Goal: Task Accomplishment & Management: Manage account settings

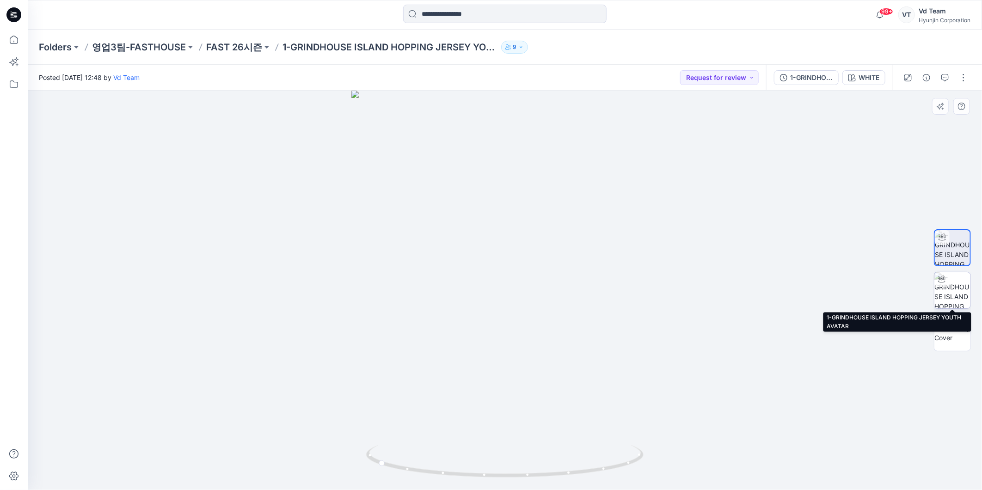
click at [948, 296] on img at bounding box center [952, 290] width 36 height 36
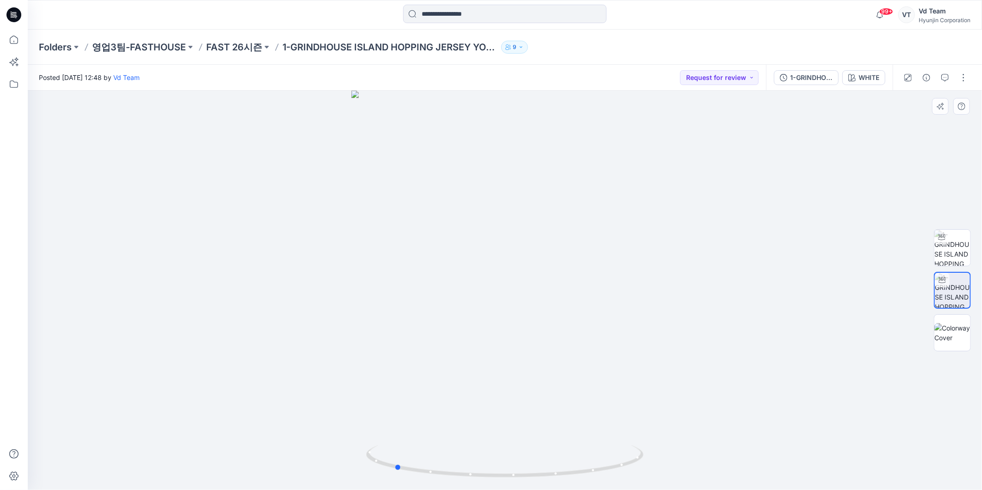
drag, startPoint x: 590, startPoint y: 474, endPoint x: 480, endPoint y: 481, distance: 110.7
click at [480, 481] on div at bounding box center [505, 290] width 954 height 399
click at [166, 43] on p "영업3팀-FASTHOUSE" at bounding box center [139, 47] width 94 height 13
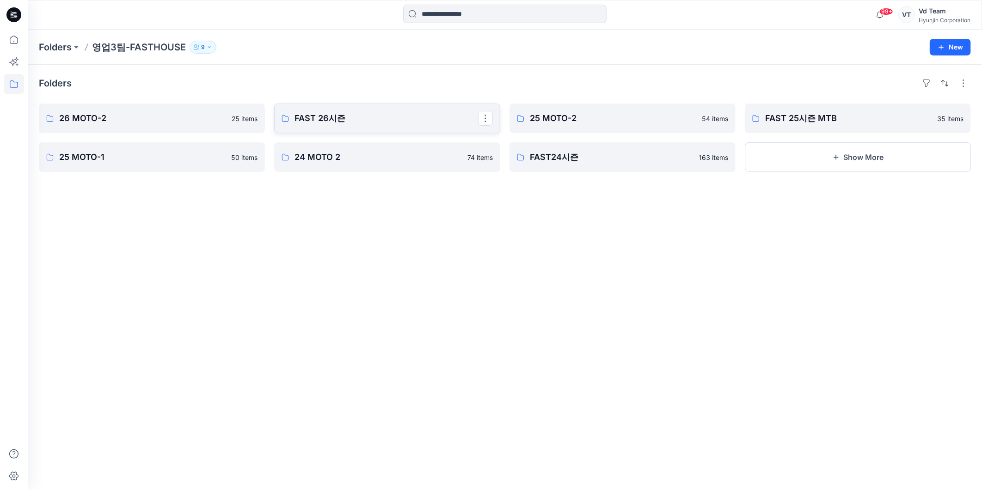
click at [319, 121] on p "FAST 26시즌" at bounding box center [385, 118] width 183 height 13
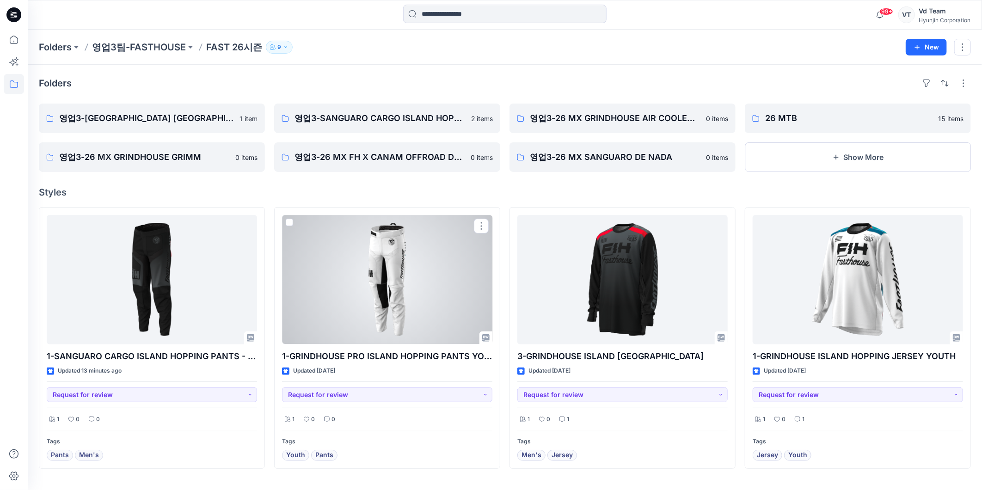
click at [403, 284] on div at bounding box center [387, 279] width 210 height 129
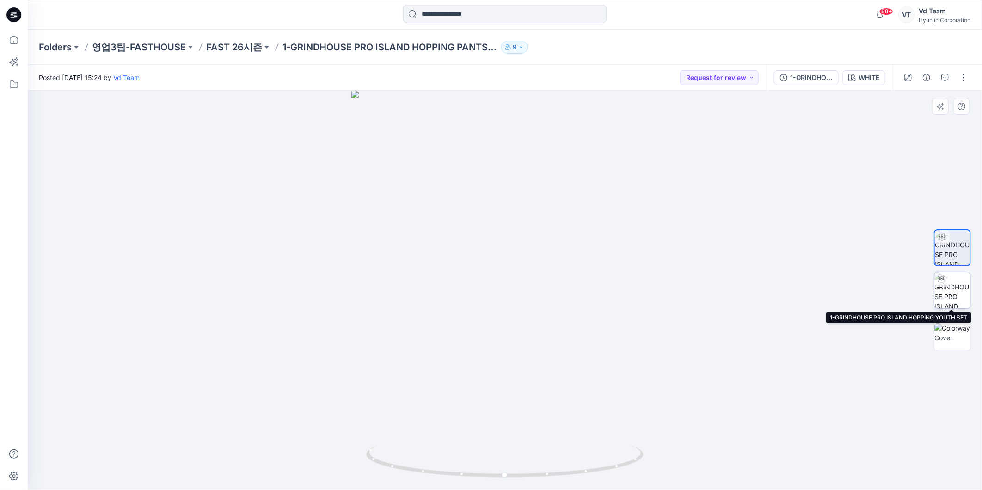
click at [956, 296] on img at bounding box center [952, 290] width 36 height 36
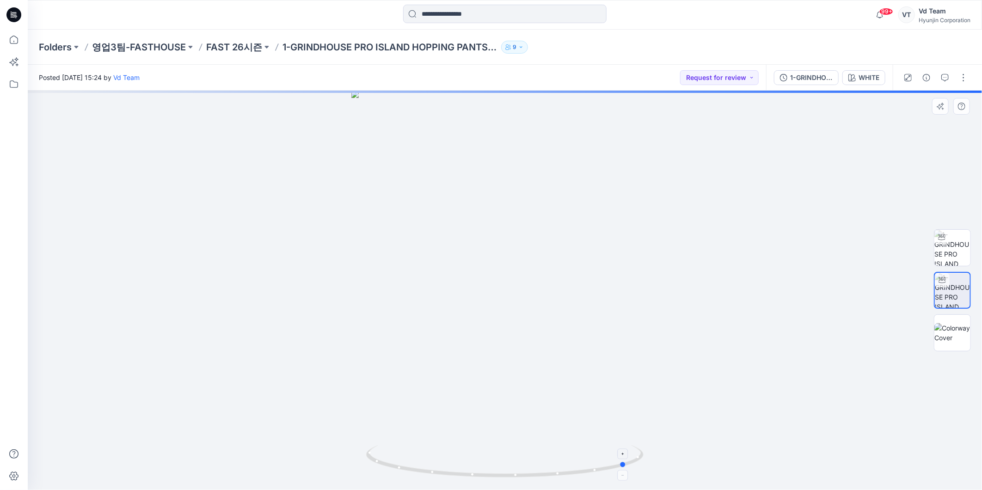
drag, startPoint x: 560, startPoint y: 465, endPoint x: 422, endPoint y: 467, distance: 137.7
click at [422, 467] on icon at bounding box center [506, 462] width 280 height 35
drag, startPoint x: 525, startPoint y: 463, endPoint x: 577, endPoint y: 461, distance: 51.8
click at [577, 461] on icon at bounding box center [506, 462] width 280 height 35
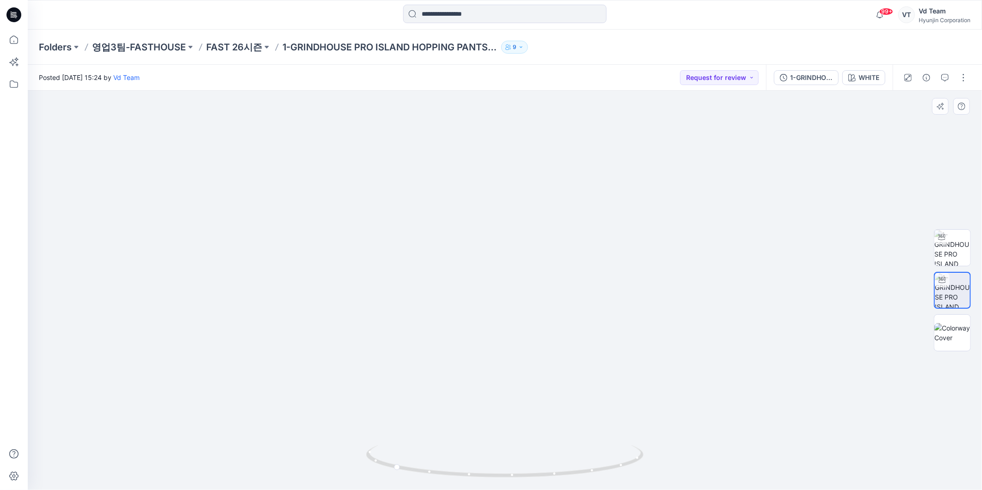
drag, startPoint x: 508, startPoint y: 168, endPoint x: 506, endPoint y: 337, distance: 169.2
click at [506, 337] on img at bounding box center [504, 249] width 693 height 481
click at [11, 83] on icon at bounding box center [14, 84] width 20 height 20
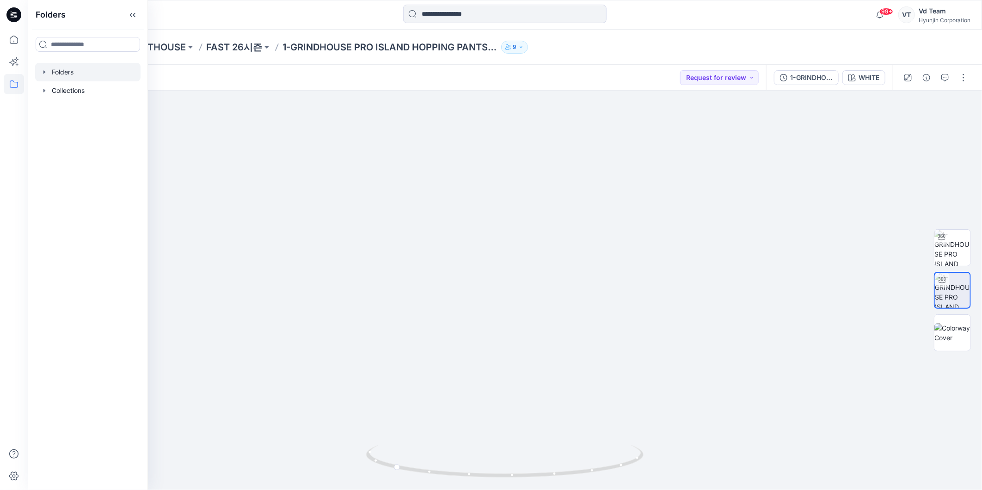
click at [56, 74] on div at bounding box center [87, 72] width 105 height 18
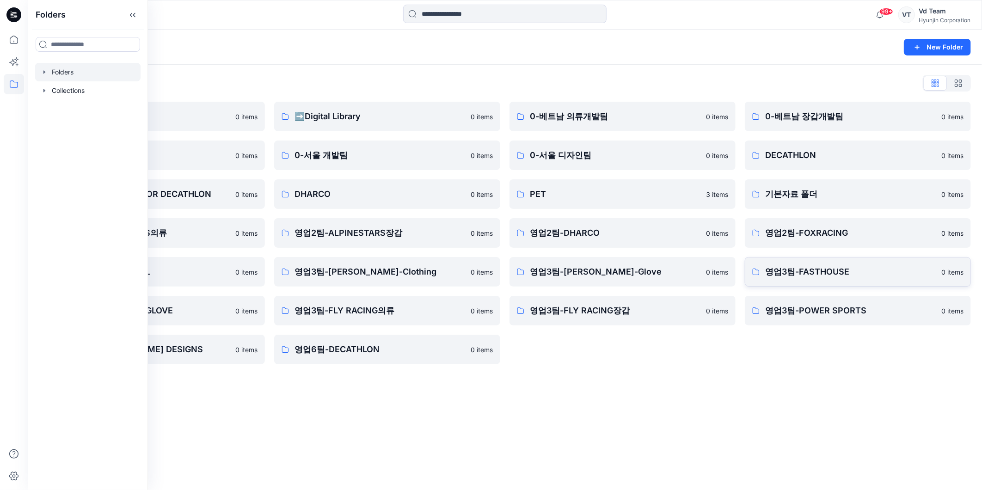
click at [801, 273] on p "영업3팀-FASTHOUSE" at bounding box center [850, 271] width 171 height 13
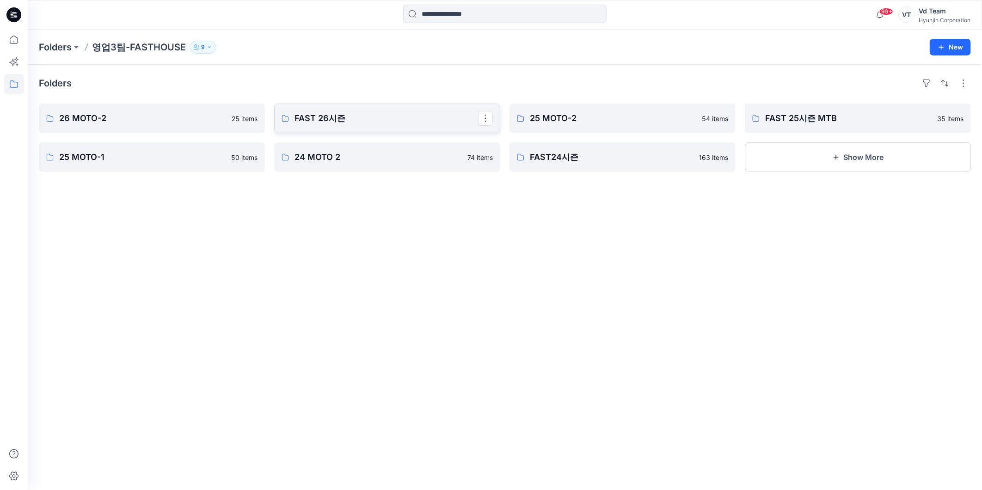
click at [321, 112] on p "FAST 26시즌" at bounding box center [385, 118] width 183 height 13
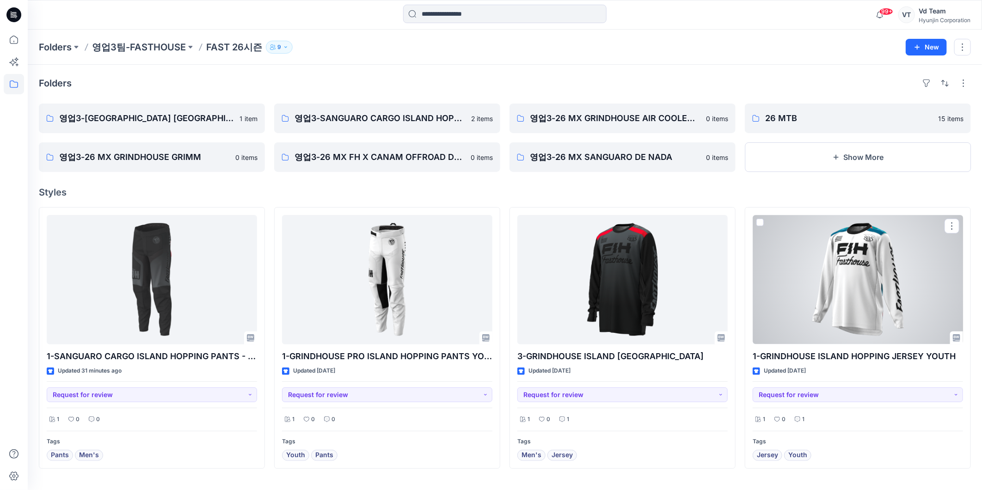
click at [839, 299] on div at bounding box center [857, 279] width 210 height 129
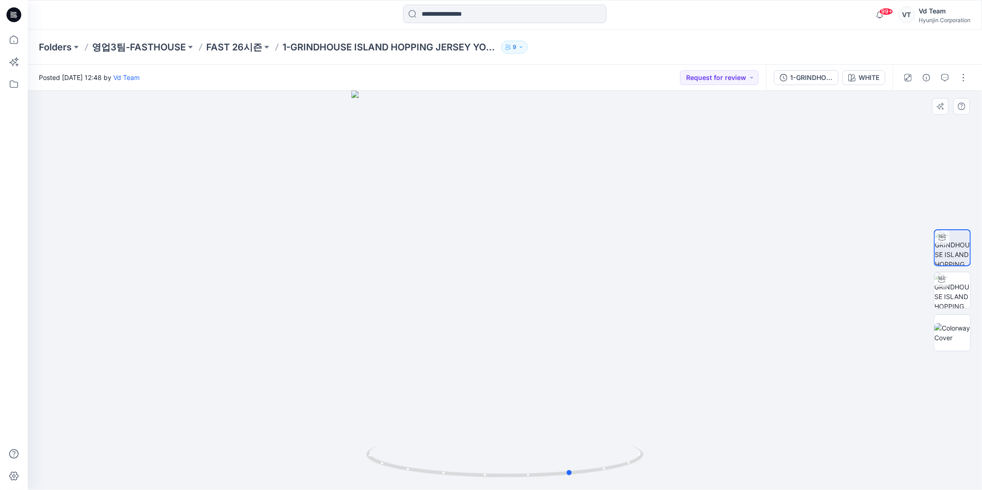
drag, startPoint x: 584, startPoint y: 470, endPoint x: 656, endPoint y: 468, distance: 72.1
click at [656, 468] on div at bounding box center [505, 290] width 954 height 399
click at [211, 49] on p "FAST 26시즌" at bounding box center [234, 47] width 56 height 13
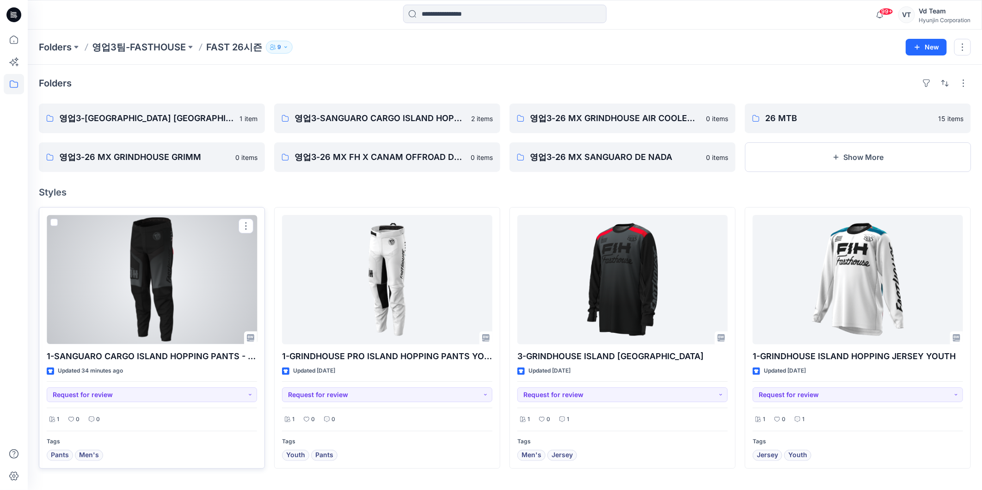
click at [131, 268] on div at bounding box center [152, 279] width 210 height 129
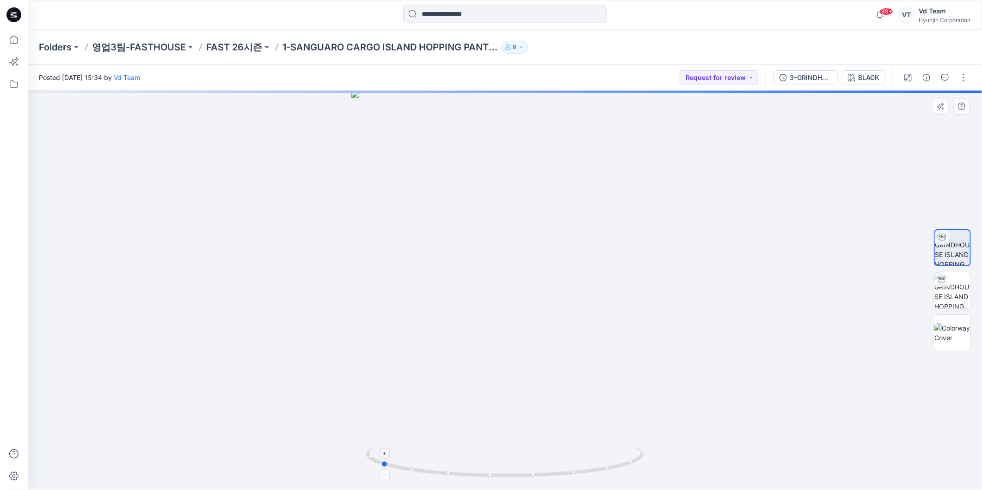
drag, startPoint x: 593, startPoint y: 437, endPoint x: 469, endPoint y: 454, distance: 125.5
click at [469, 454] on div at bounding box center [505, 290] width 954 height 399
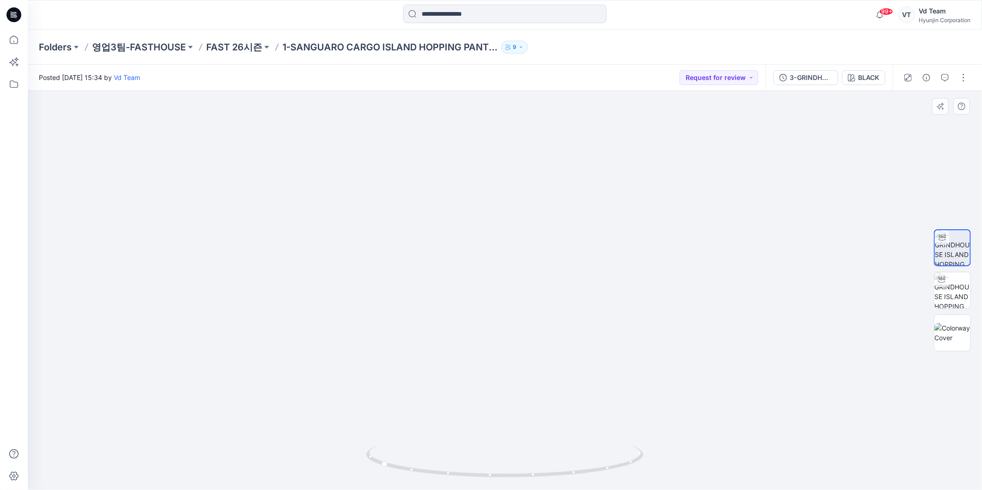
drag, startPoint x: 476, startPoint y: 182, endPoint x: 477, endPoint y: 245, distance: 62.9
click at [477, 245] on img at bounding box center [504, 273] width 465 height 433
drag, startPoint x: 404, startPoint y: 444, endPoint x: 415, endPoint y: 451, distance: 12.3
click at [415, 451] on div at bounding box center [505, 290] width 954 height 399
drag, startPoint x: 433, startPoint y: 475, endPoint x: 455, endPoint y: 474, distance: 22.7
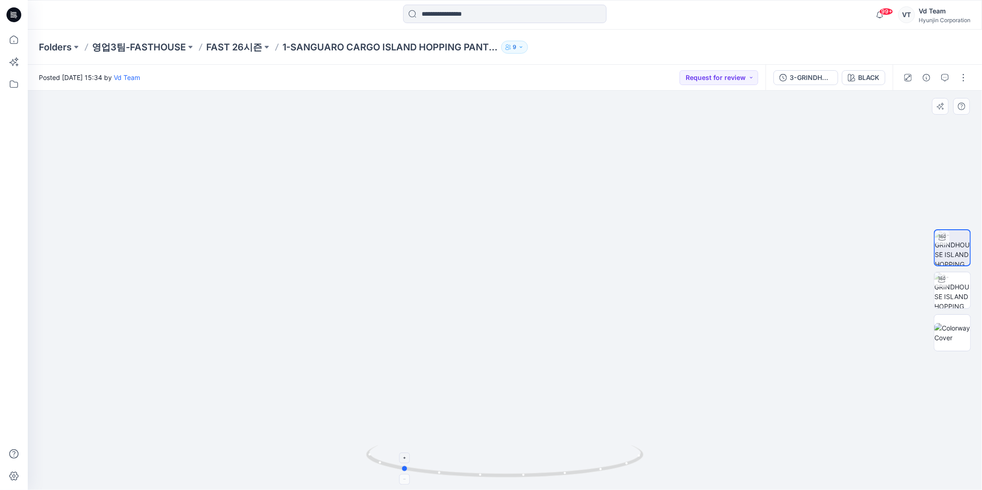
click at [455, 474] on icon at bounding box center [506, 462] width 280 height 35
drag, startPoint x: 612, startPoint y: 462, endPoint x: 553, endPoint y: 467, distance: 59.4
click at [553, 467] on icon at bounding box center [506, 462] width 280 height 35
drag, startPoint x: 527, startPoint y: 475, endPoint x: 595, endPoint y: 475, distance: 67.9
click at [595, 475] on icon at bounding box center [506, 462] width 280 height 35
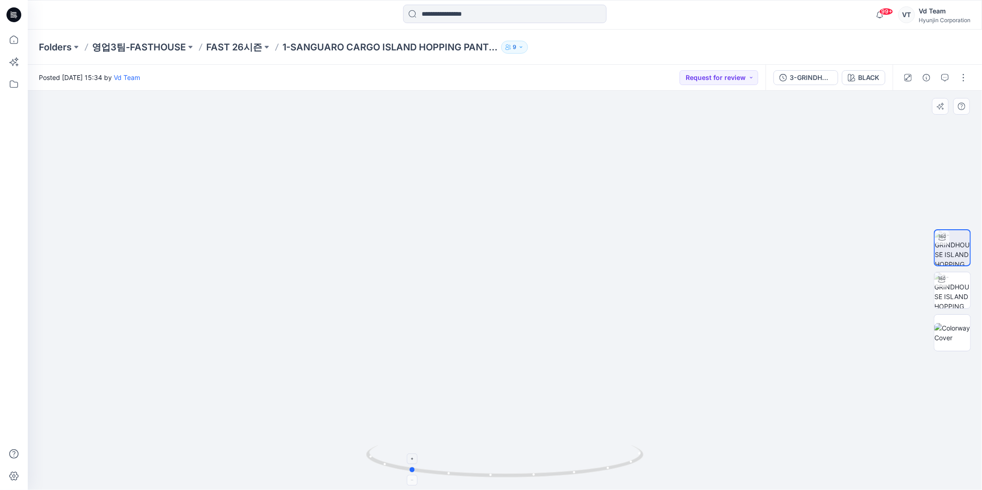
click at [607, 475] on icon at bounding box center [506, 462] width 280 height 35
click at [252, 47] on p "FAST 26시즌" at bounding box center [234, 47] width 56 height 13
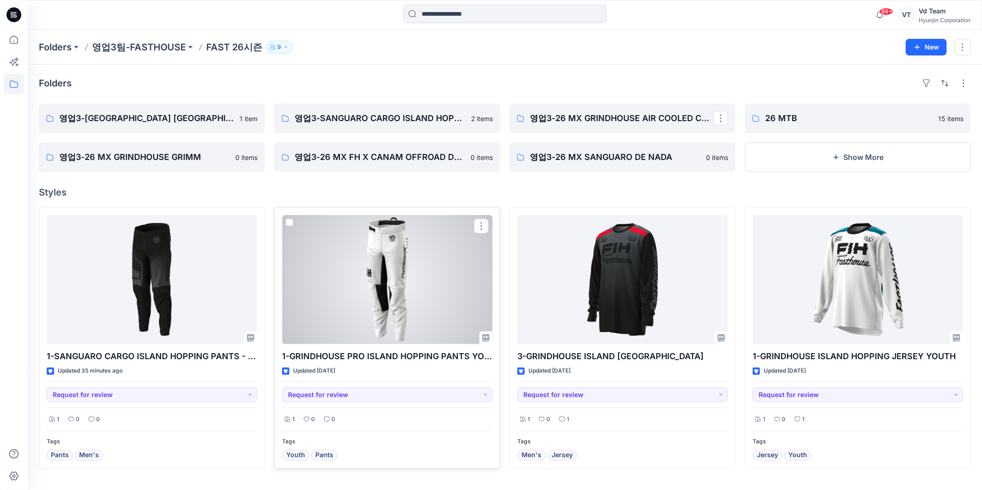
click at [436, 300] on div at bounding box center [387, 279] width 210 height 129
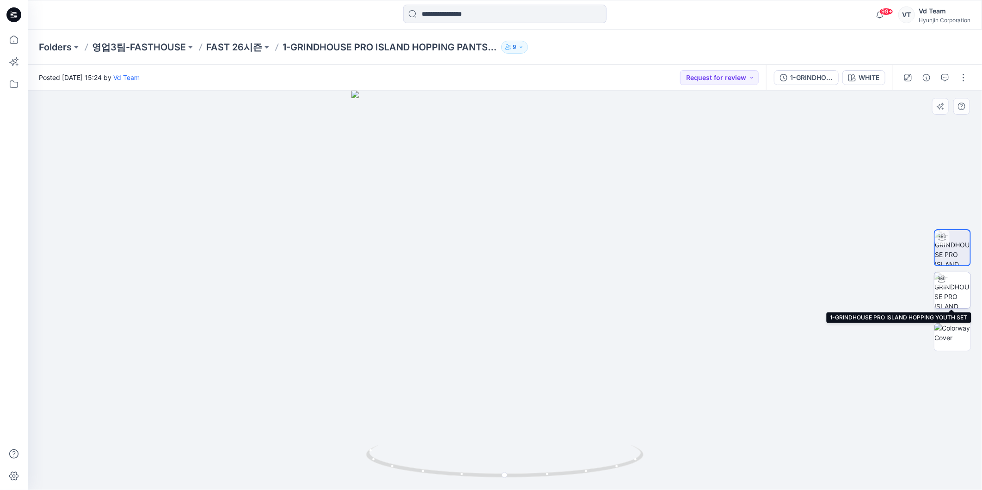
click at [934, 287] on img at bounding box center [952, 290] width 36 height 36
drag, startPoint x: 601, startPoint y: 458, endPoint x: 493, endPoint y: 467, distance: 109.0
click at [493, 467] on icon at bounding box center [506, 462] width 280 height 35
drag, startPoint x: 519, startPoint y: 261, endPoint x: 519, endPoint y: 330, distance: 69.3
click at [519, 330] on img at bounding box center [504, 256] width 693 height 467
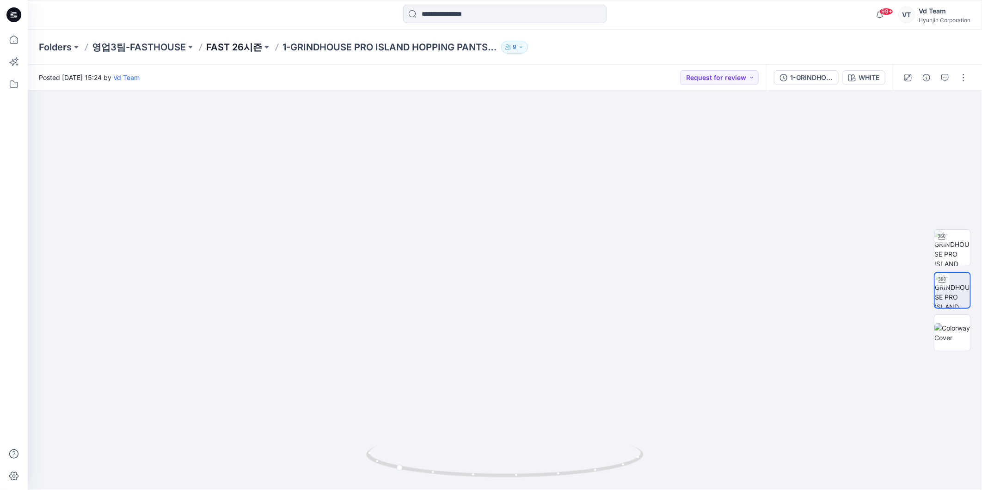
click at [228, 48] on p "FAST 26시즌" at bounding box center [234, 47] width 56 height 13
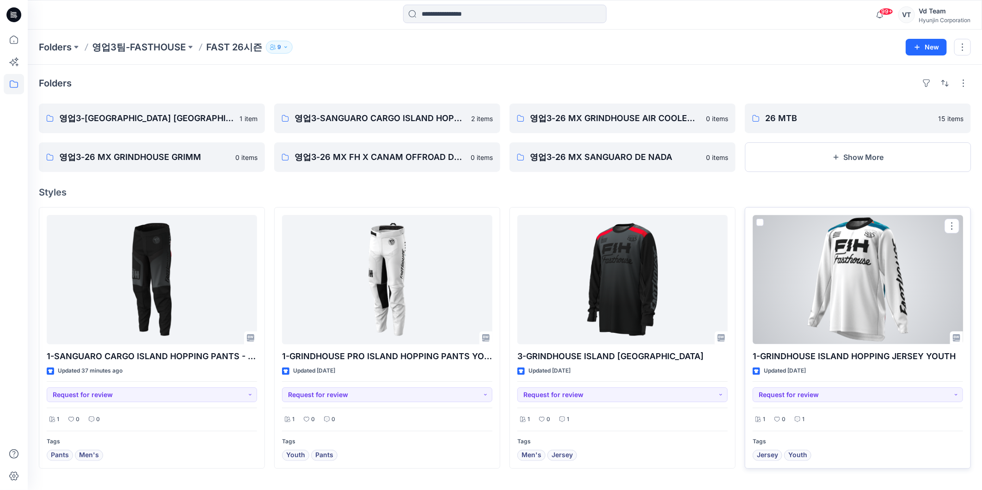
click at [821, 275] on div at bounding box center [857, 279] width 210 height 129
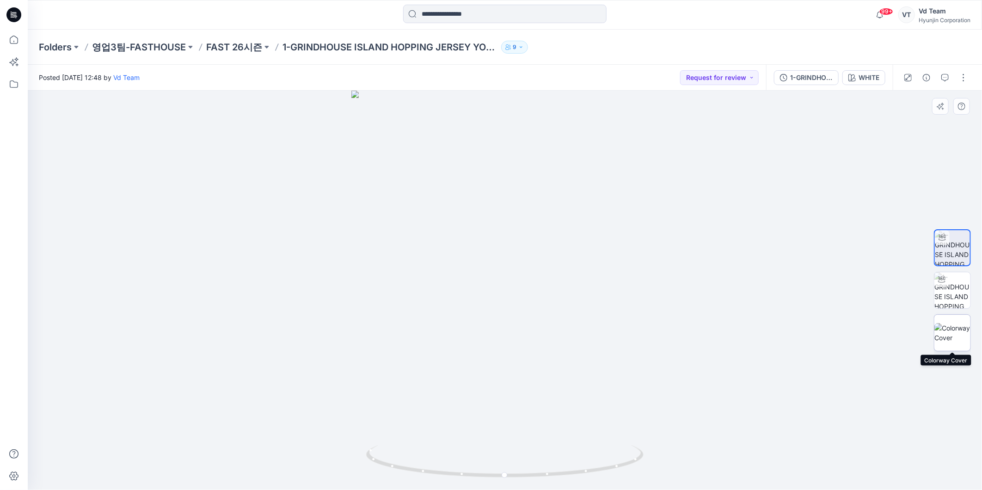
click at [946, 339] on img at bounding box center [952, 332] width 36 height 19
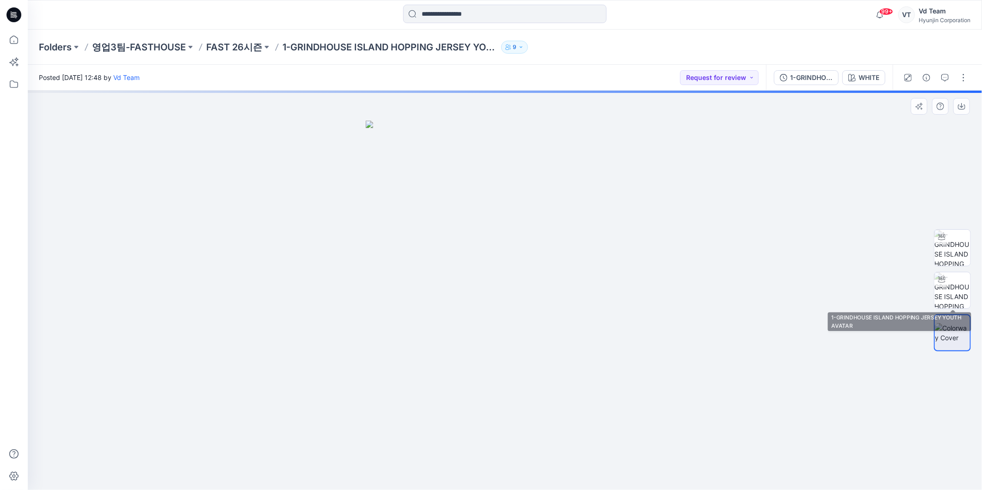
click at [953, 269] on div at bounding box center [952, 290] width 37 height 231
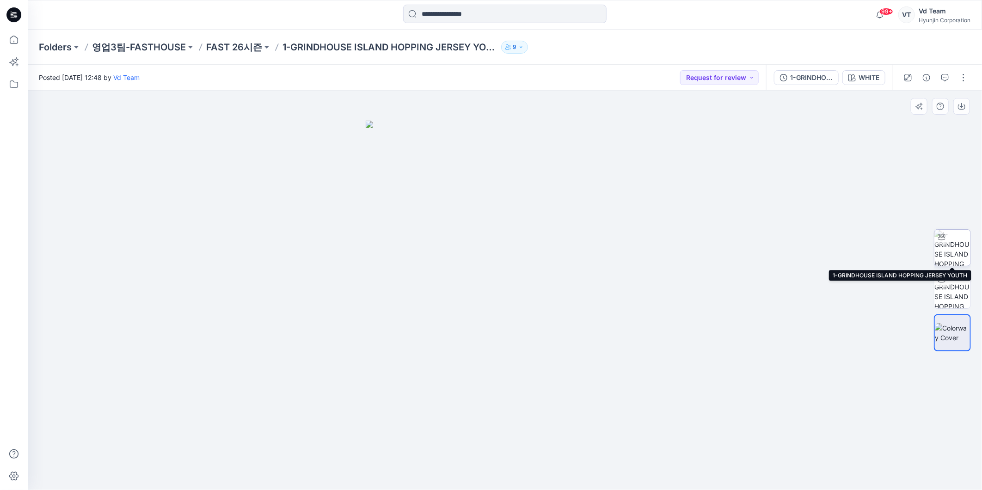
click at [953, 246] on img at bounding box center [952, 248] width 36 height 36
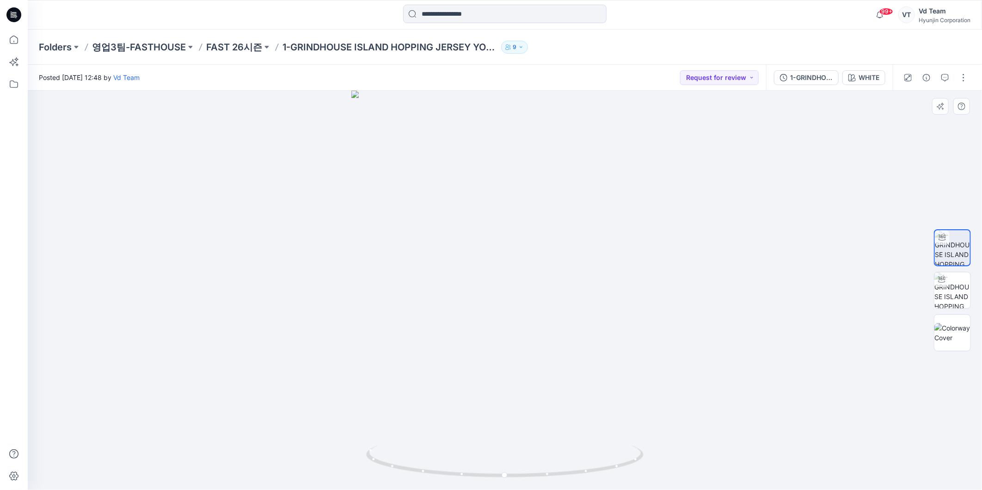
click at [501, 396] on div at bounding box center [505, 290] width 954 height 399
drag, startPoint x: 502, startPoint y: 470, endPoint x: 509, endPoint y: 467, distance: 7.5
click at [509, 467] on icon at bounding box center [506, 462] width 280 height 35
drag, startPoint x: 469, startPoint y: 446, endPoint x: 524, endPoint y: 447, distance: 55.0
click at [524, 447] on icon at bounding box center [506, 462] width 280 height 35
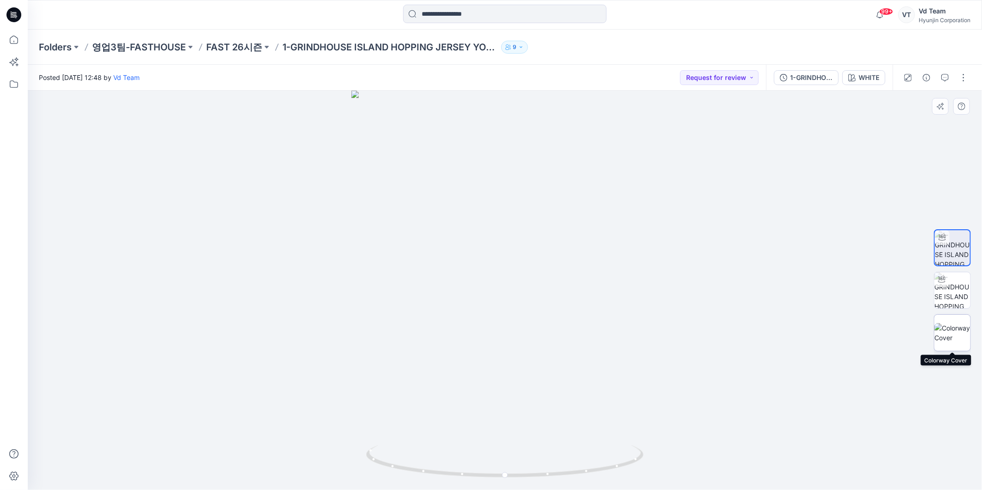
click at [942, 335] on img at bounding box center [952, 332] width 36 height 19
drag, startPoint x: 585, startPoint y: 439, endPoint x: 581, endPoint y: 427, distance: 13.0
click at [585, 439] on img at bounding box center [505, 305] width 278 height 369
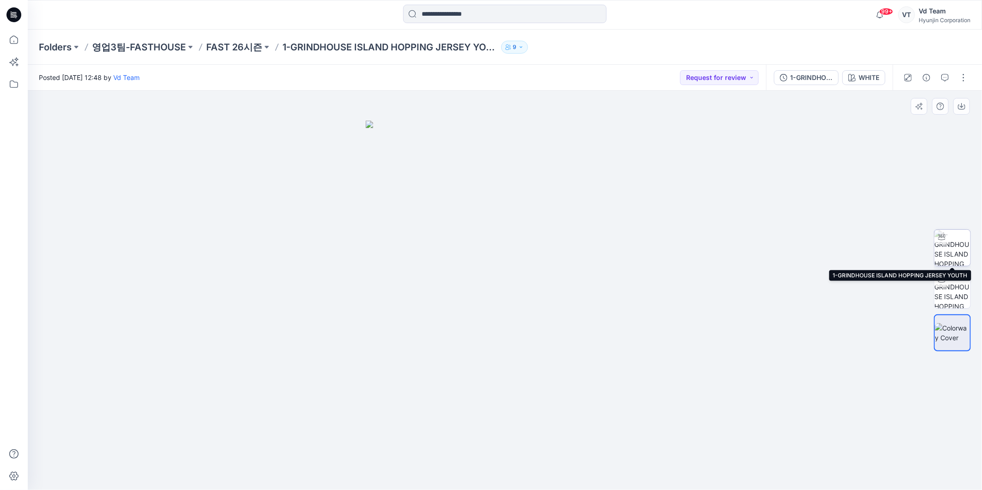
click at [953, 251] on img at bounding box center [952, 248] width 36 height 36
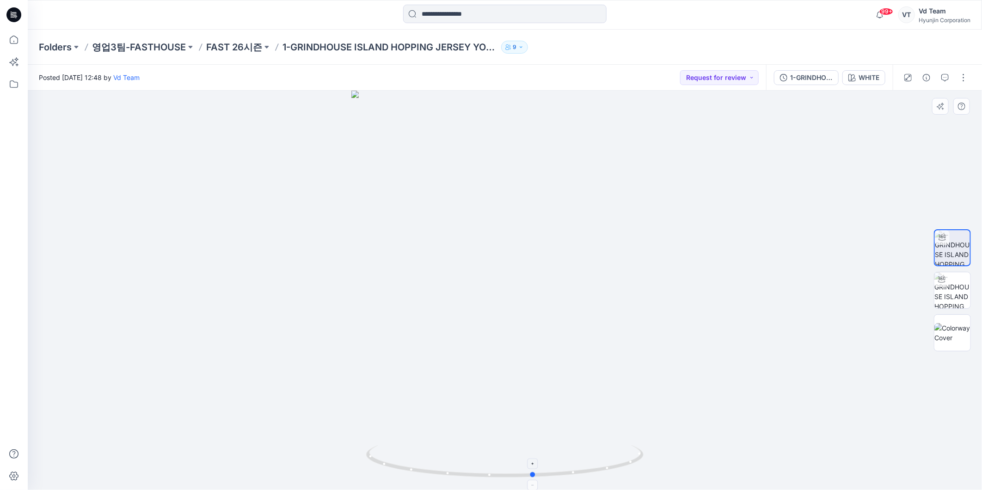
drag, startPoint x: 501, startPoint y: 453, endPoint x: 530, endPoint y: 453, distance: 29.1
click at [530, 453] on icon at bounding box center [506, 462] width 280 height 35
drag, startPoint x: 482, startPoint y: 478, endPoint x: 426, endPoint y: 481, distance: 56.0
click at [426, 481] on div at bounding box center [505, 290] width 954 height 399
click at [11, 86] on icon at bounding box center [14, 84] width 20 height 20
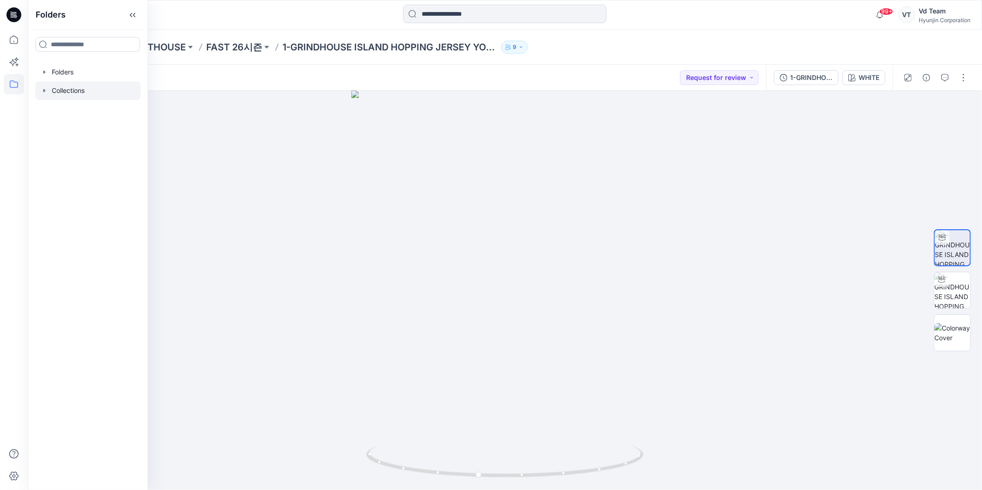
click at [70, 91] on div at bounding box center [87, 90] width 105 height 18
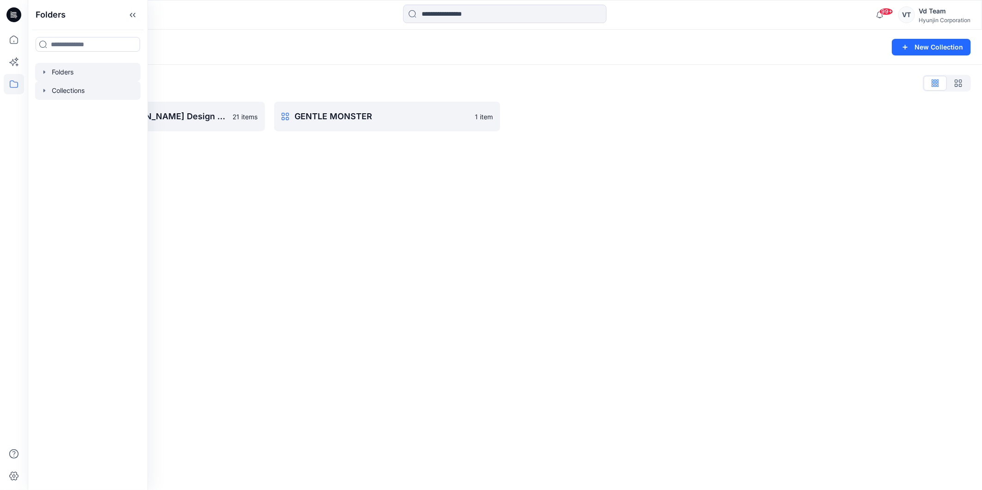
click at [100, 75] on div at bounding box center [87, 72] width 105 height 18
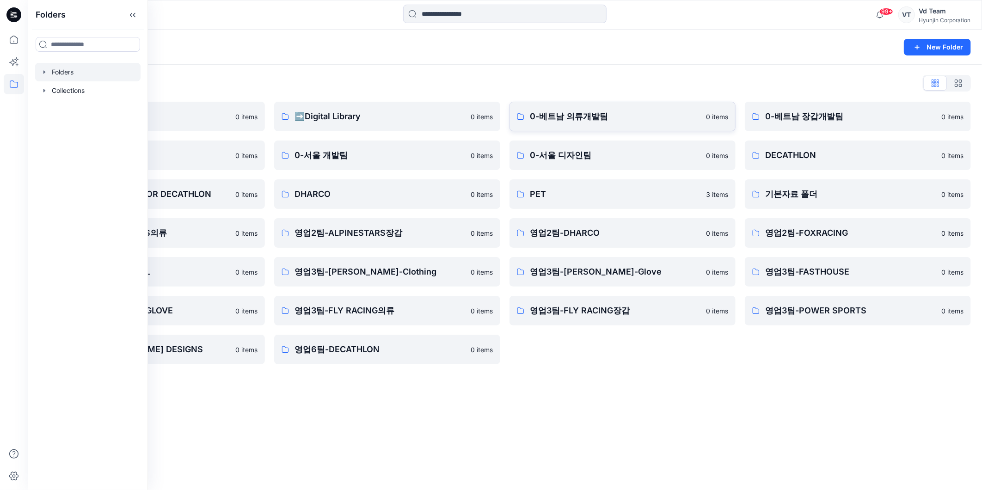
click at [573, 109] on link "0-베트남 의류개발팀 0 items" at bounding box center [622, 117] width 226 height 30
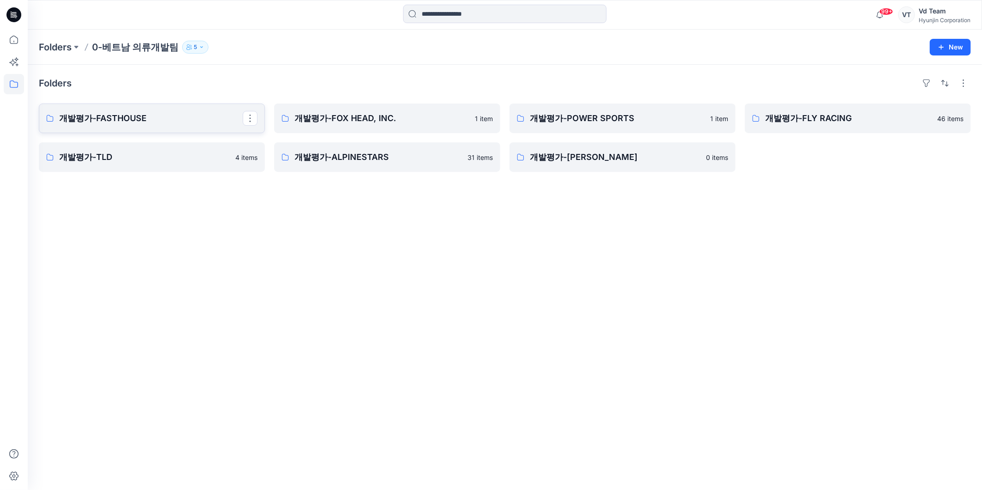
click at [160, 112] on p "개발평가-FASTHOUSE" at bounding box center [150, 118] width 183 height 13
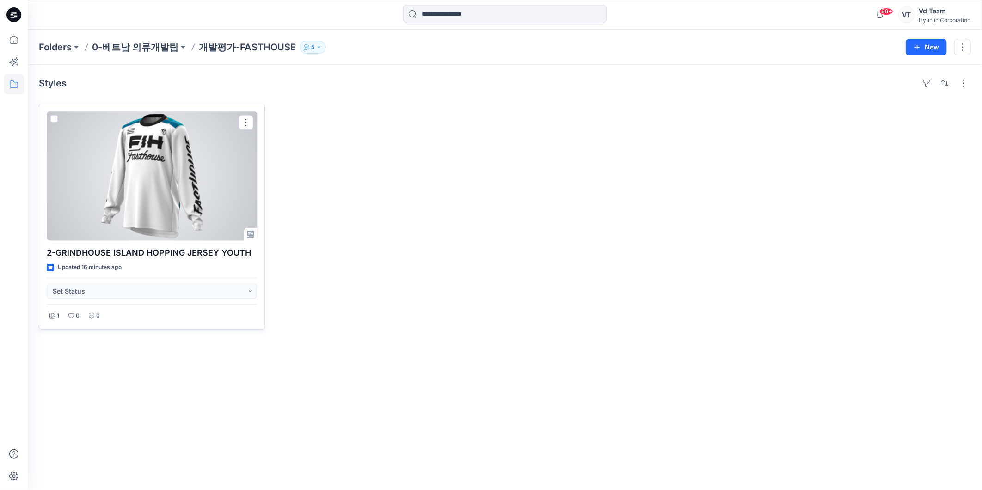
click at [162, 158] on div at bounding box center [152, 175] width 210 height 129
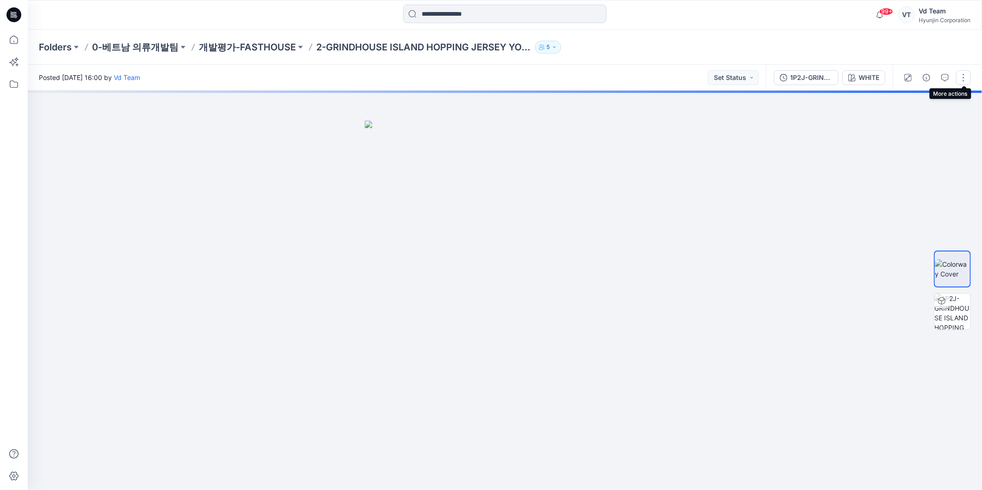
click at [967, 76] on button "button" at bounding box center [963, 77] width 15 height 15
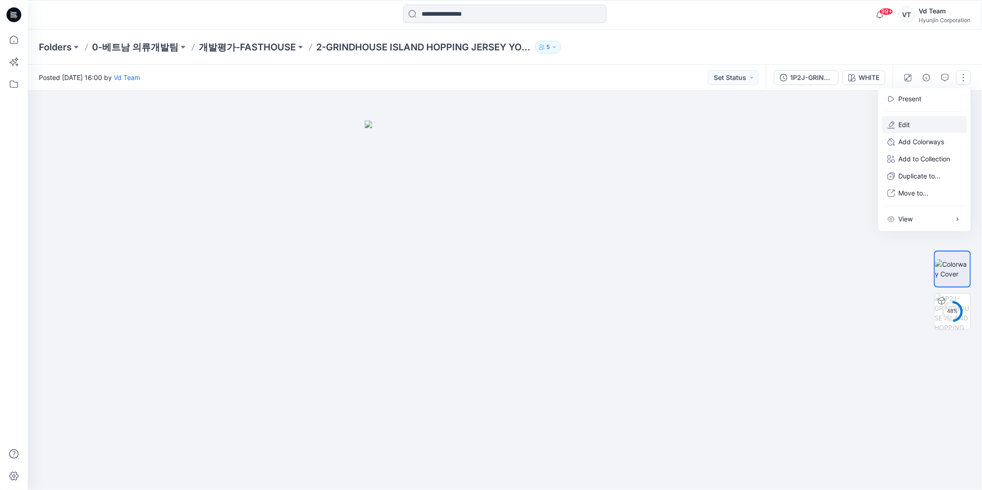
click at [926, 118] on button "Edit" at bounding box center [924, 124] width 85 height 17
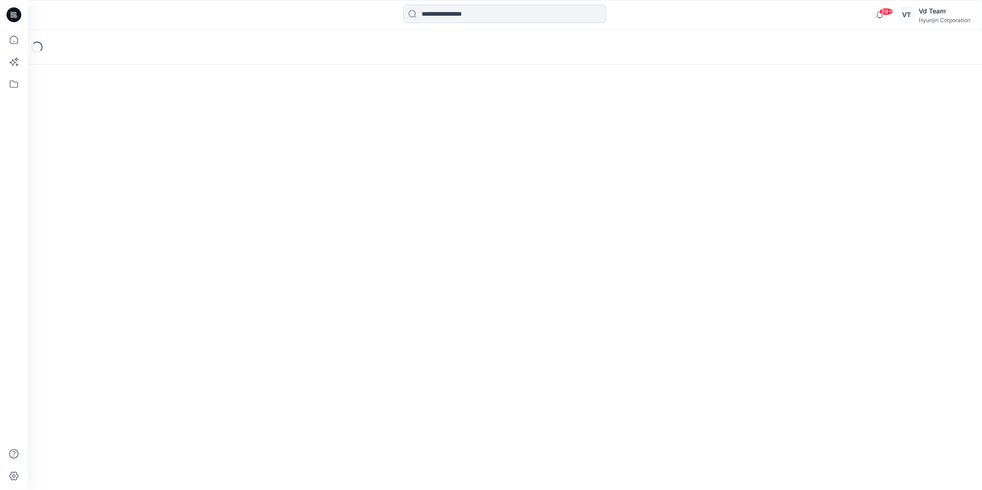
scroll to position [65, 0]
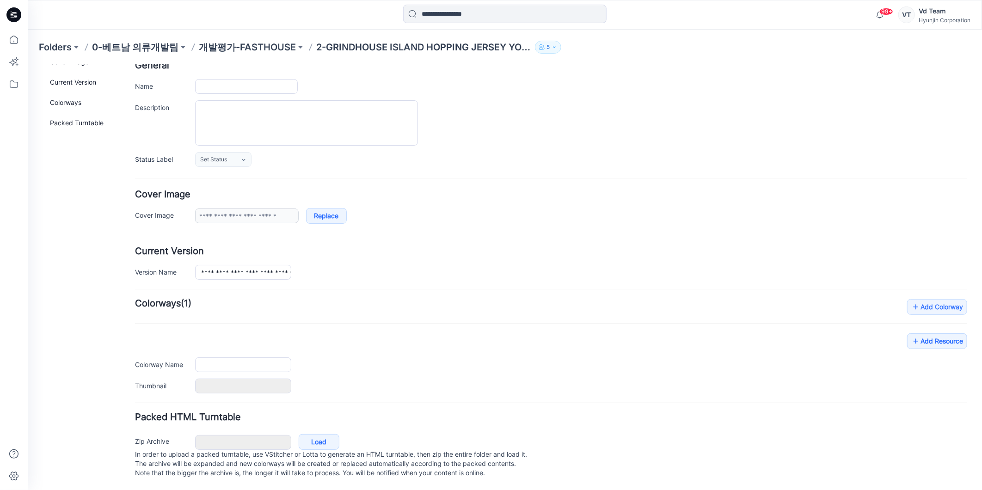
type input "**********"
type input "*****"
type input "**********"
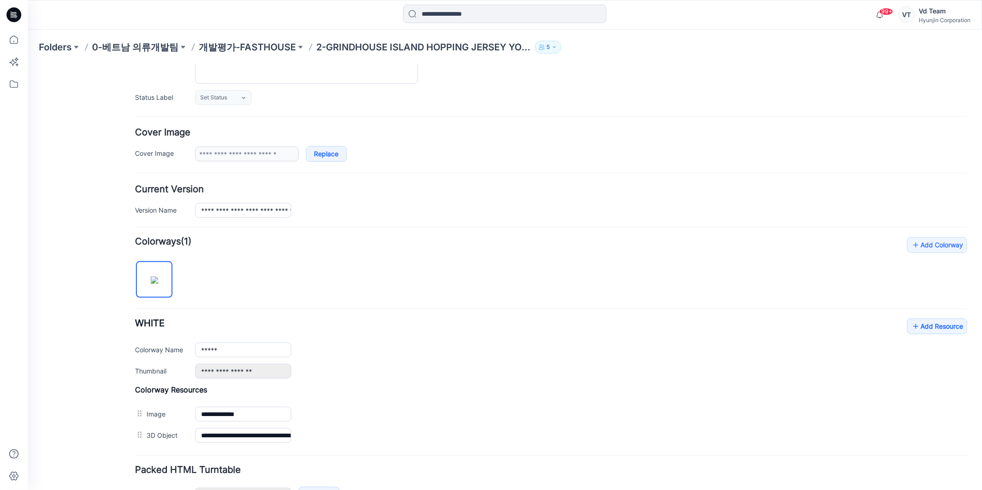
scroll to position [180, 0]
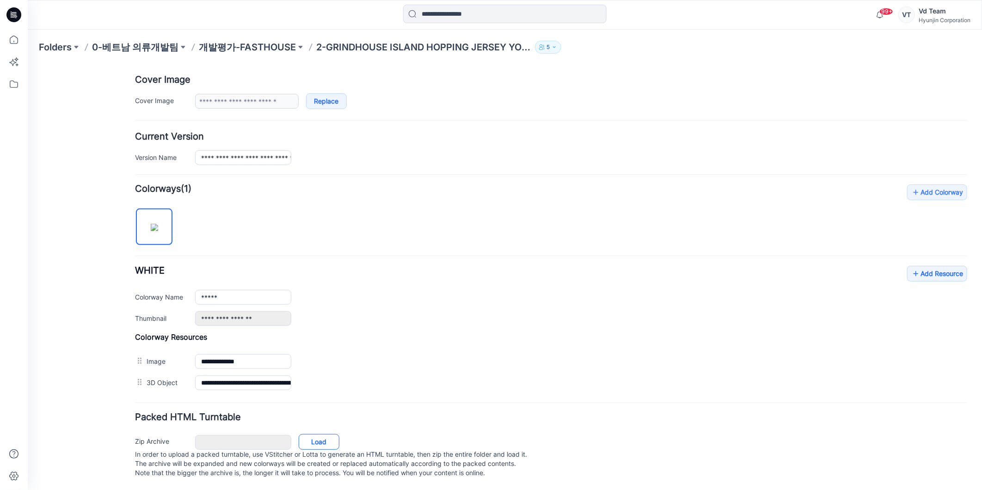
click at [326, 433] on link "Load" at bounding box center [318, 441] width 41 height 16
click at [321, 433] on link "Load" at bounding box center [318, 441] width 41 height 16
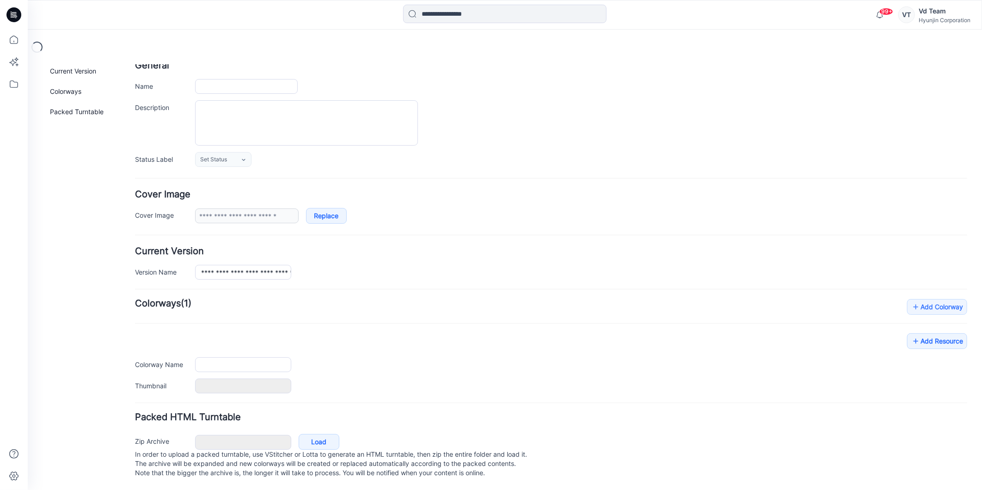
type input "**********"
type input "*****"
type input "**********"
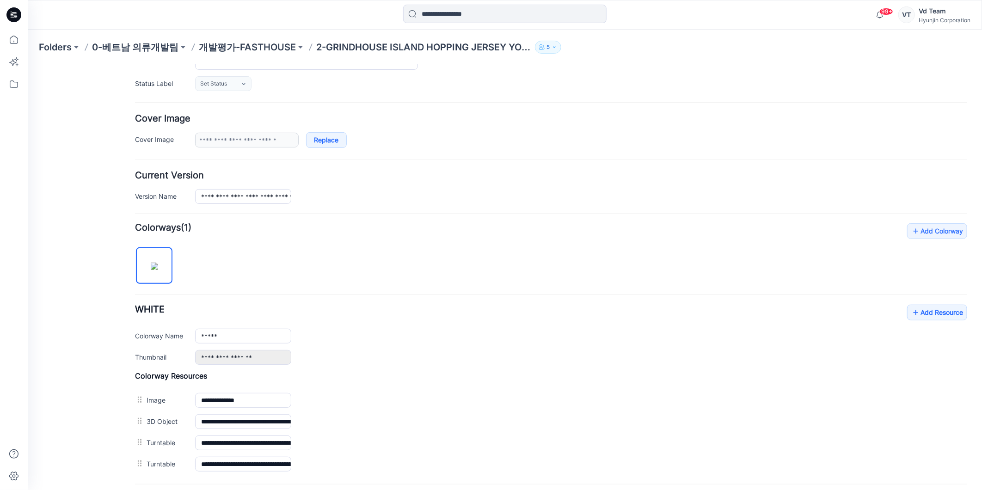
scroll to position [223, 0]
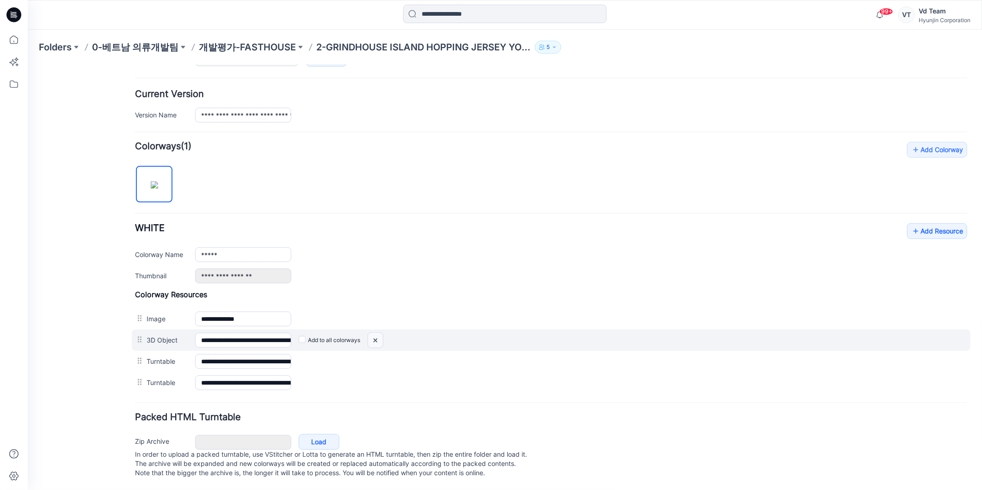
click at [27, 64] on img at bounding box center [27, 64] width 0 height 0
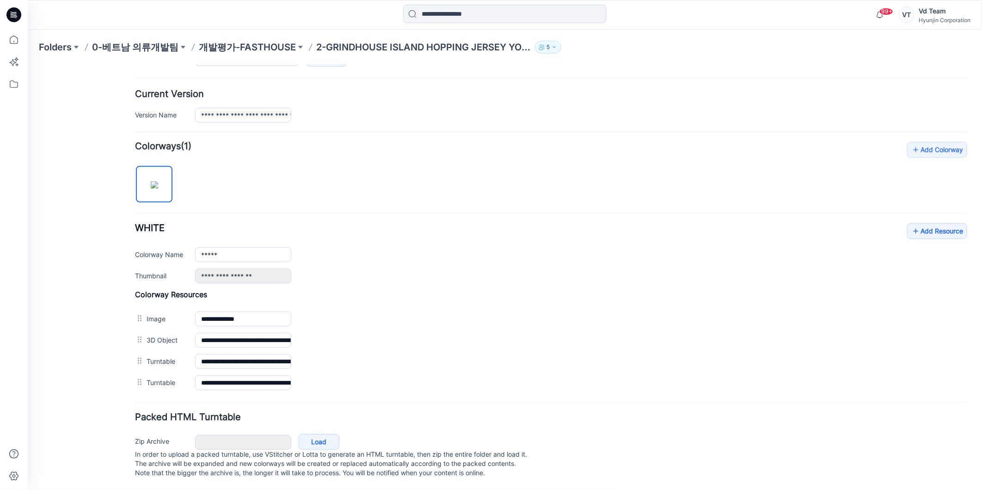
scroll to position [201, 0]
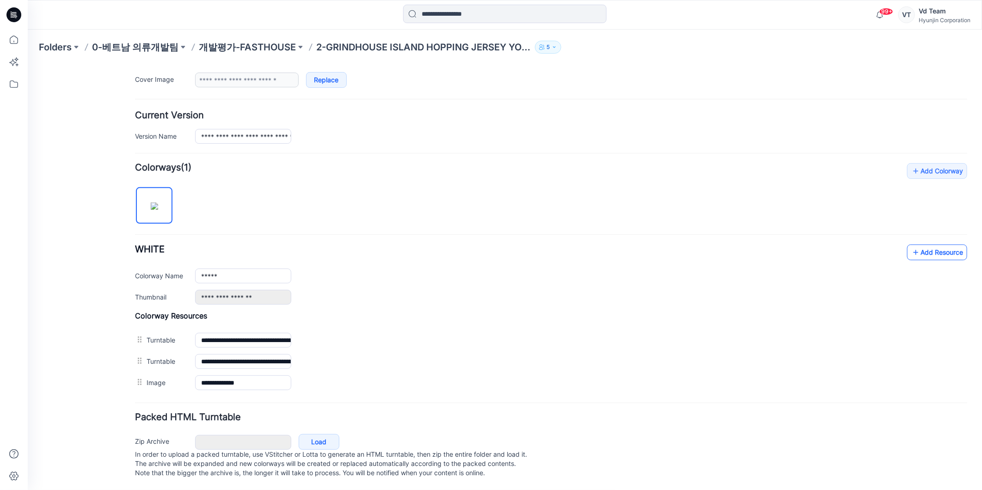
click at [910, 244] on icon at bounding box center [914, 251] width 9 height 15
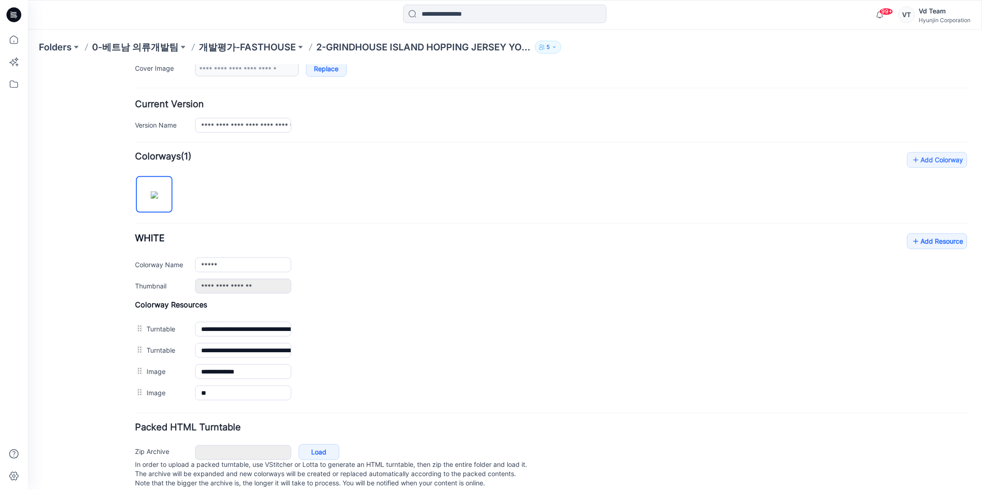
click at [122, 400] on div "**********" at bounding box center [498, 181] width 943 height 637
click at [71, 381] on div "General Cover Image Current Version Colorways Packed Turntable" at bounding box center [83, 187] width 74 height 626
click at [264, 47] on p "개발평가-FASTHOUSE" at bounding box center [247, 47] width 97 height 13
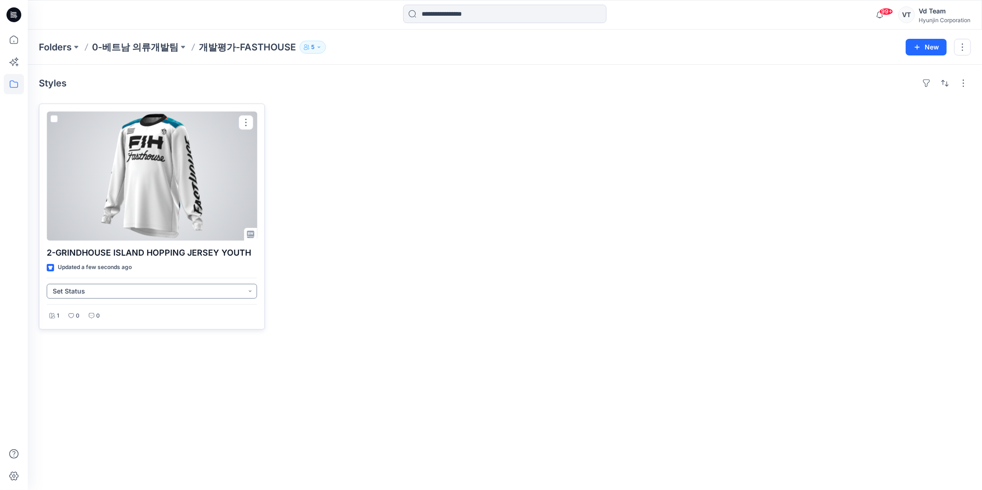
click at [142, 290] on button "Set Status" at bounding box center [152, 291] width 210 height 15
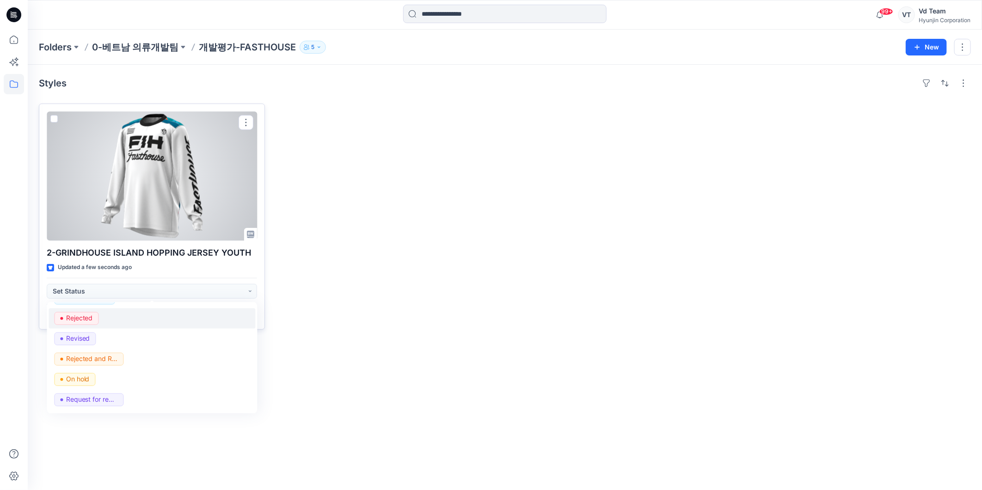
scroll to position [116, 0]
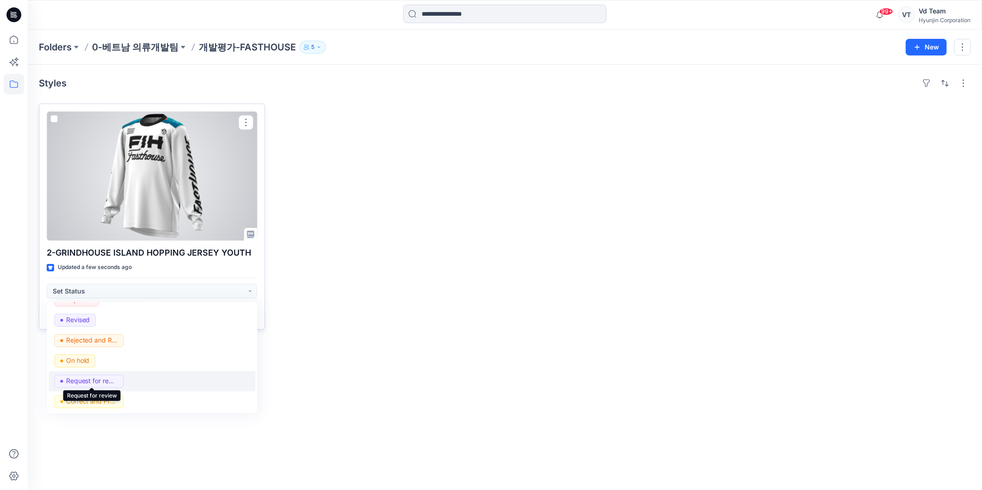
click at [116, 381] on p "Request for review" at bounding box center [92, 381] width 52 height 12
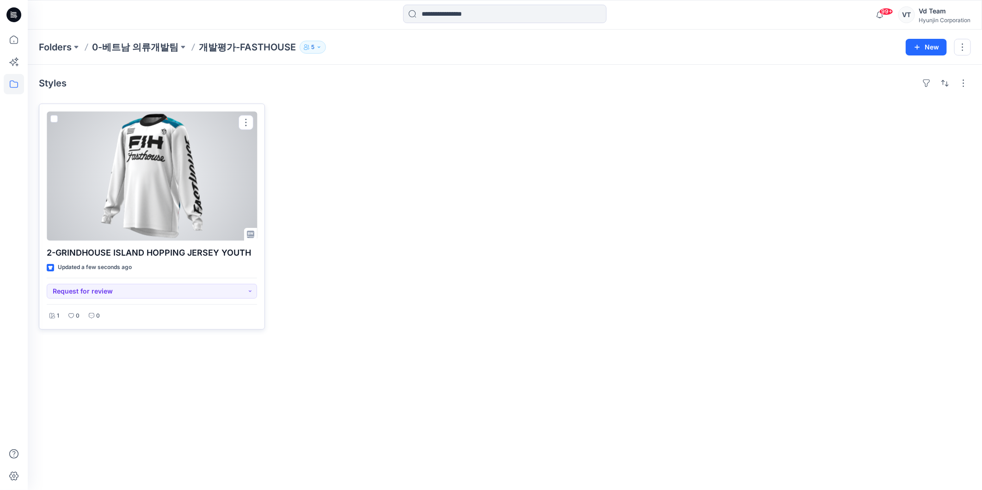
click at [182, 195] on div at bounding box center [152, 175] width 210 height 129
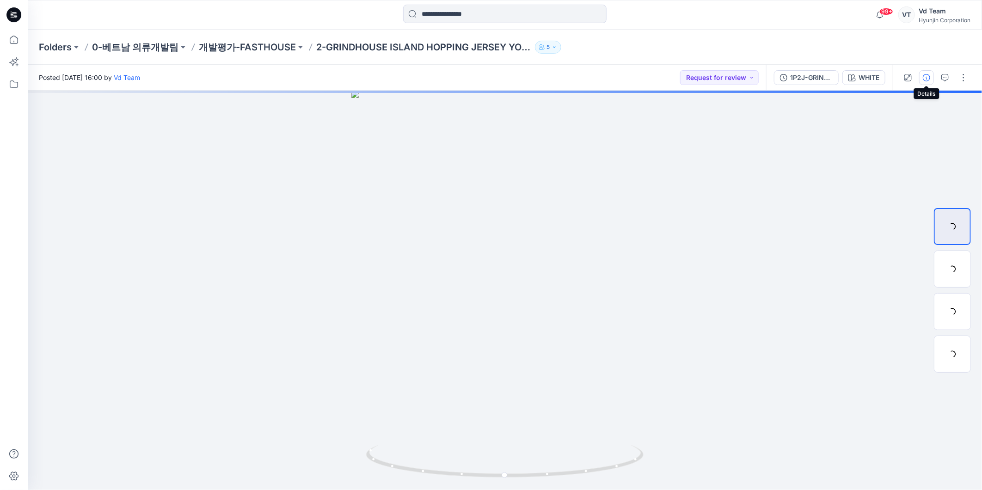
click at [929, 77] on icon "button" at bounding box center [925, 77] width 7 height 7
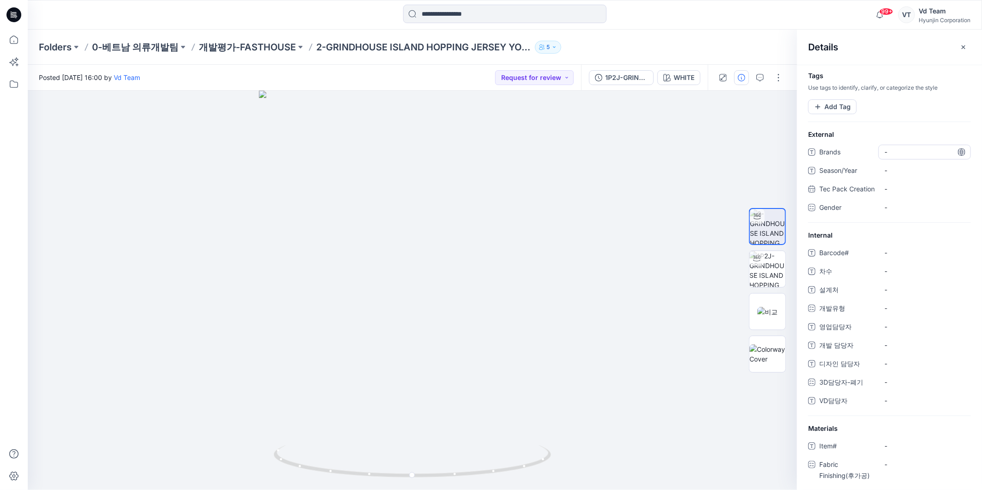
click at [904, 148] on span "-" at bounding box center [924, 152] width 80 height 10
type textarea "*********"
click at [847, 104] on button "Add Tag" at bounding box center [832, 106] width 49 height 15
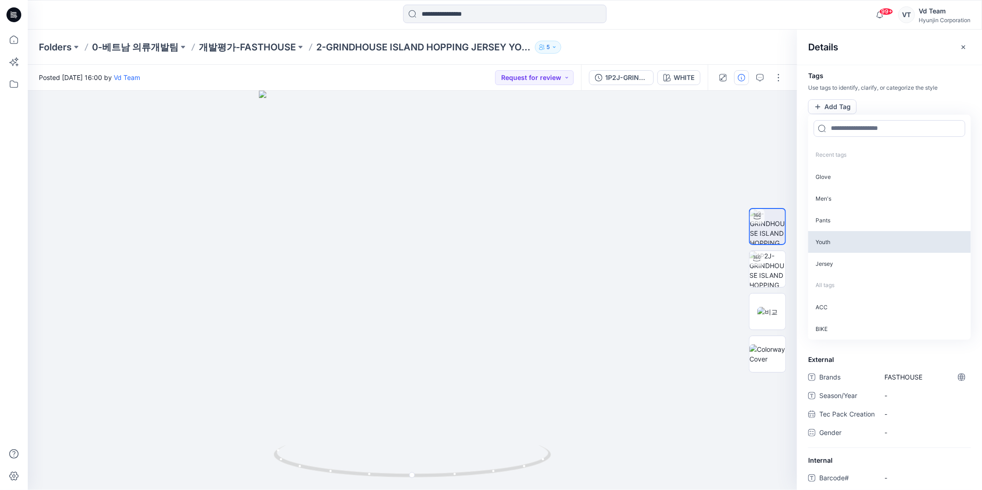
click at [828, 239] on p "Youth" at bounding box center [889, 242] width 163 height 22
click at [828, 245] on p "Jersey" at bounding box center [889, 241] width 163 height 22
click at [894, 71] on div "Tags Use tags to identify, clarify, or categorize the style Youth Remove tag Je…" at bounding box center [889, 277] width 185 height 425
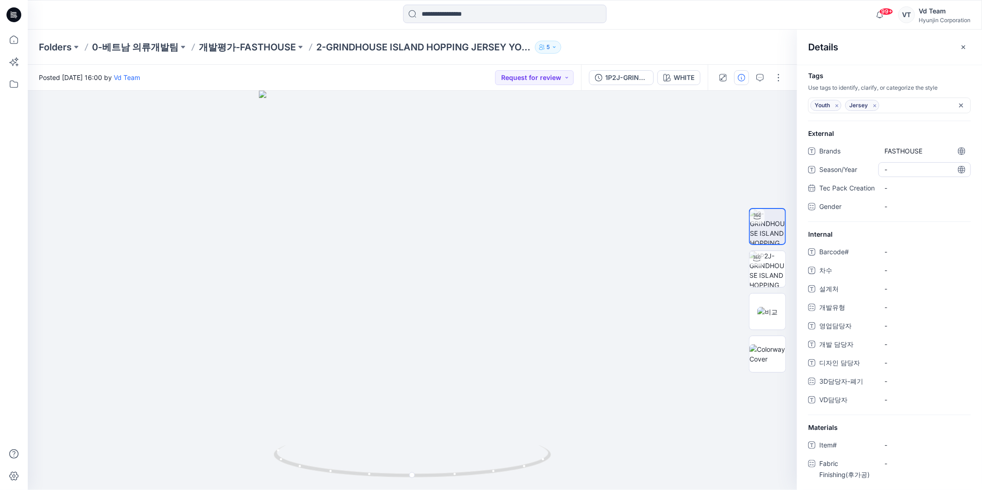
click at [901, 169] on span "-" at bounding box center [924, 170] width 80 height 10
type textarea "**"
click at [898, 256] on span "-" at bounding box center [924, 252] width 80 height 10
type textarea "*********"
click at [897, 275] on span "-" at bounding box center [924, 270] width 80 height 10
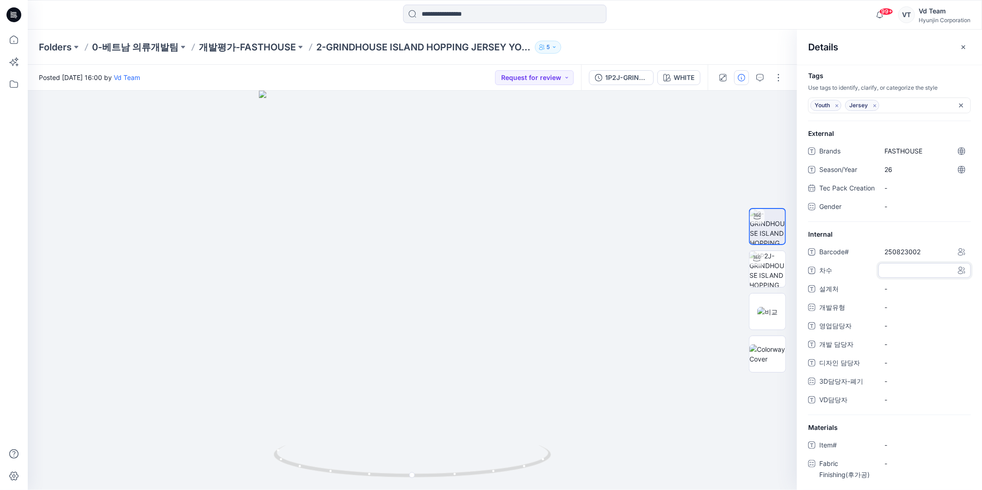
type textarea "*"
click at [897, 293] on span "-" at bounding box center [924, 289] width 80 height 10
type textarea "*"
type textarea "****"
click at [898, 310] on div "-" at bounding box center [891, 306] width 14 height 13
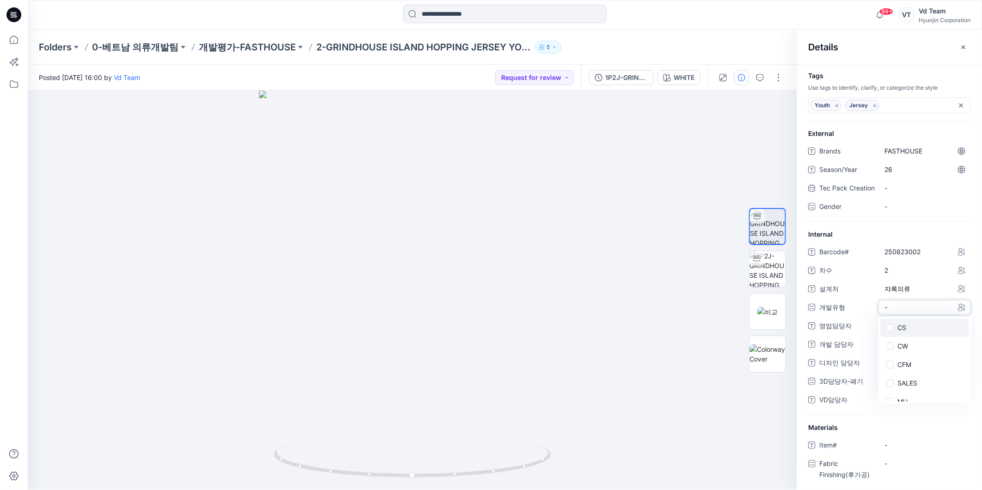
click at [891, 331] on span at bounding box center [889, 327] width 7 height 7
click at [836, 333] on span "영업담당자" at bounding box center [846, 326] width 55 height 13
click at [917, 331] on span "-" at bounding box center [924, 327] width 80 height 10
type textarea "***"
click at [912, 348] on div "-" at bounding box center [924, 345] width 92 height 15
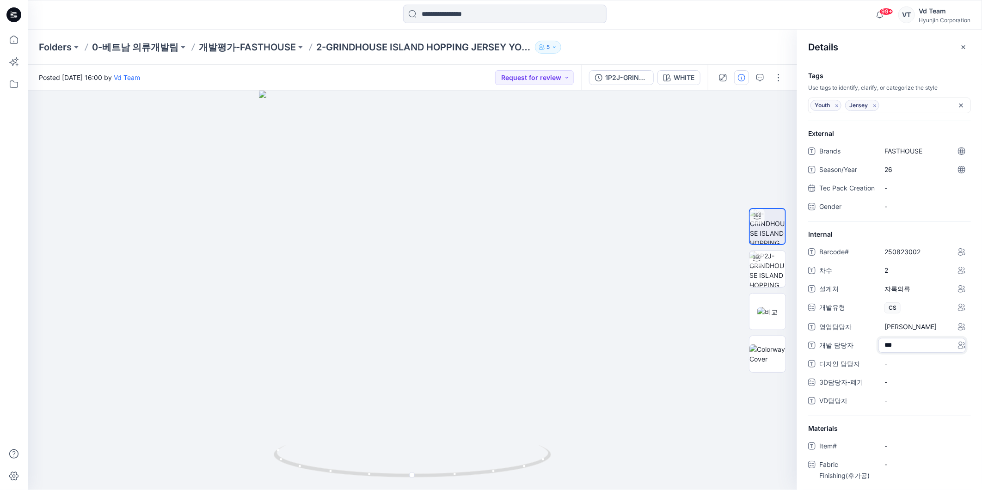
type textarea "***"
click at [910, 368] on 담당자 "-" at bounding box center [924, 364] width 80 height 10
click at [902, 405] on span "-" at bounding box center [924, 401] width 80 height 10
type textarea "***"
click at [862, 61] on div "Details" at bounding box center [889, 47] width 185 height 35
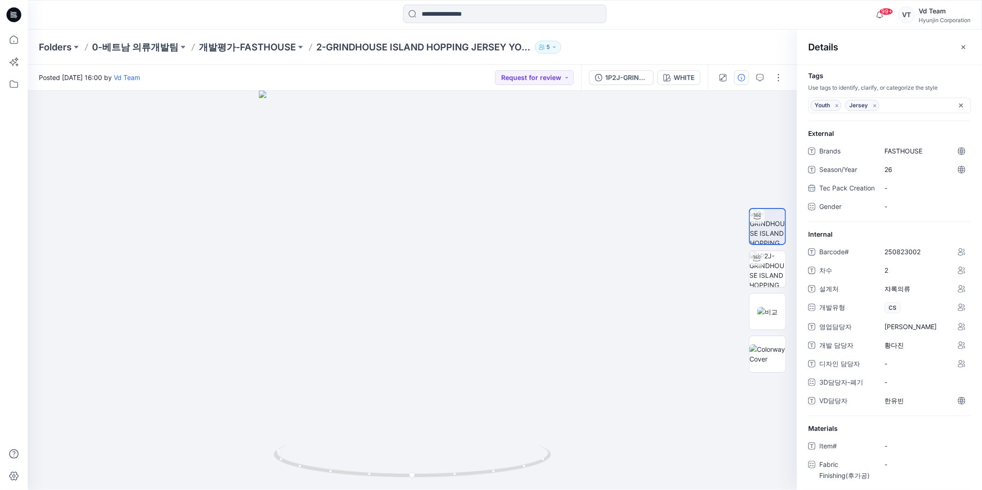
click at [967, 47] on icon "button" at bounding box center [962, 46] width 7 height 7
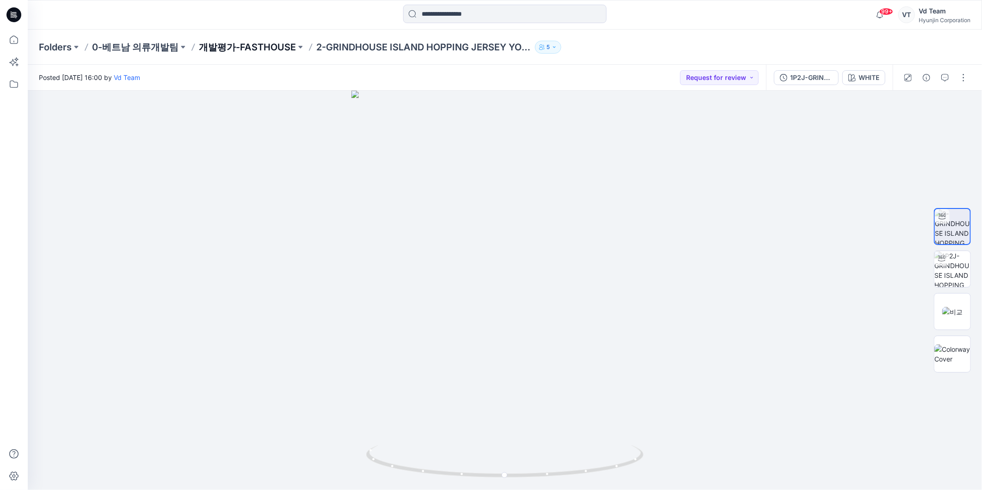
click at [256, 50] on p "개발평가-FASTHOUSE" at bounding box center [247, 47] width 97 height 13
